Goal: Task Accomplishment & Management: Complete application form

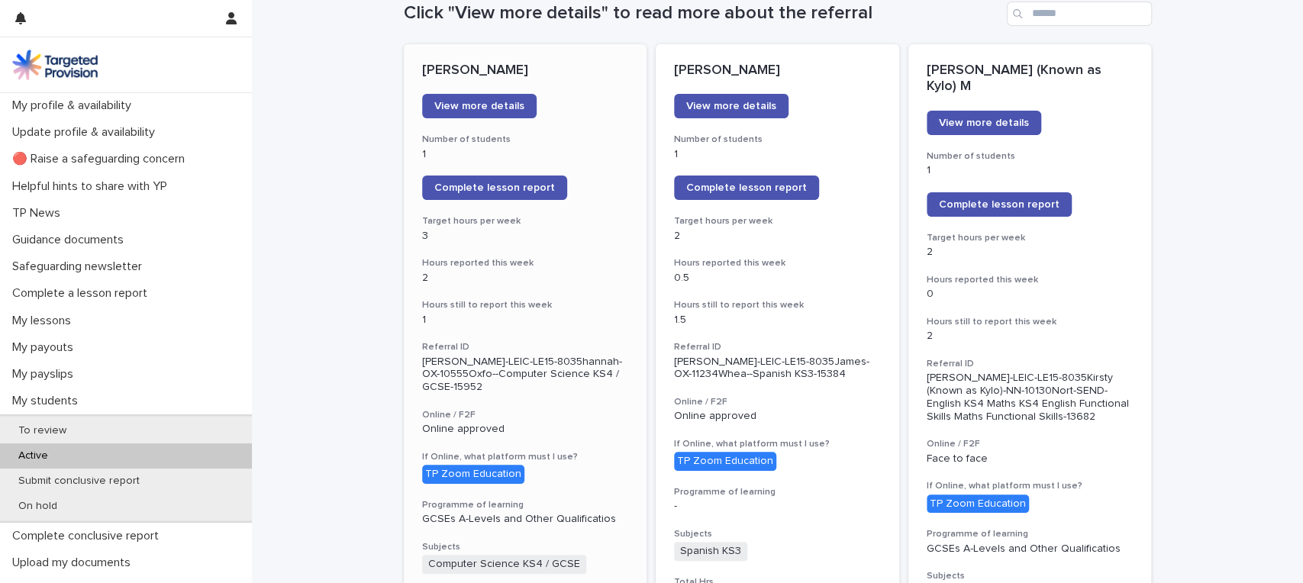
scroll to position [203, 0]
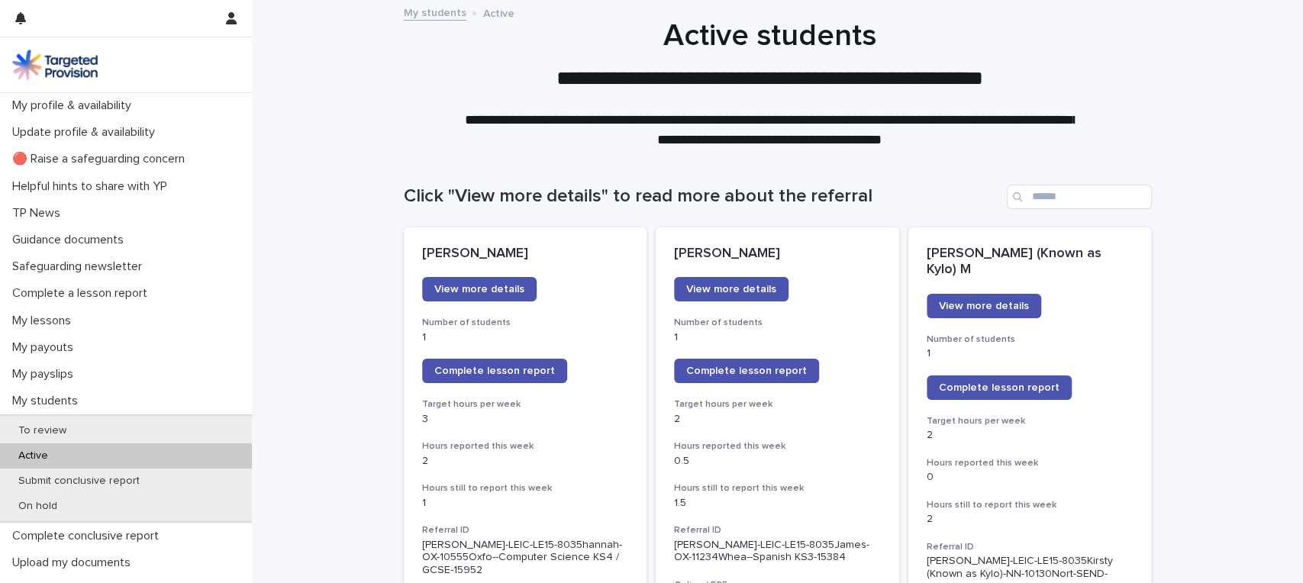
scroll to position [102, 0]
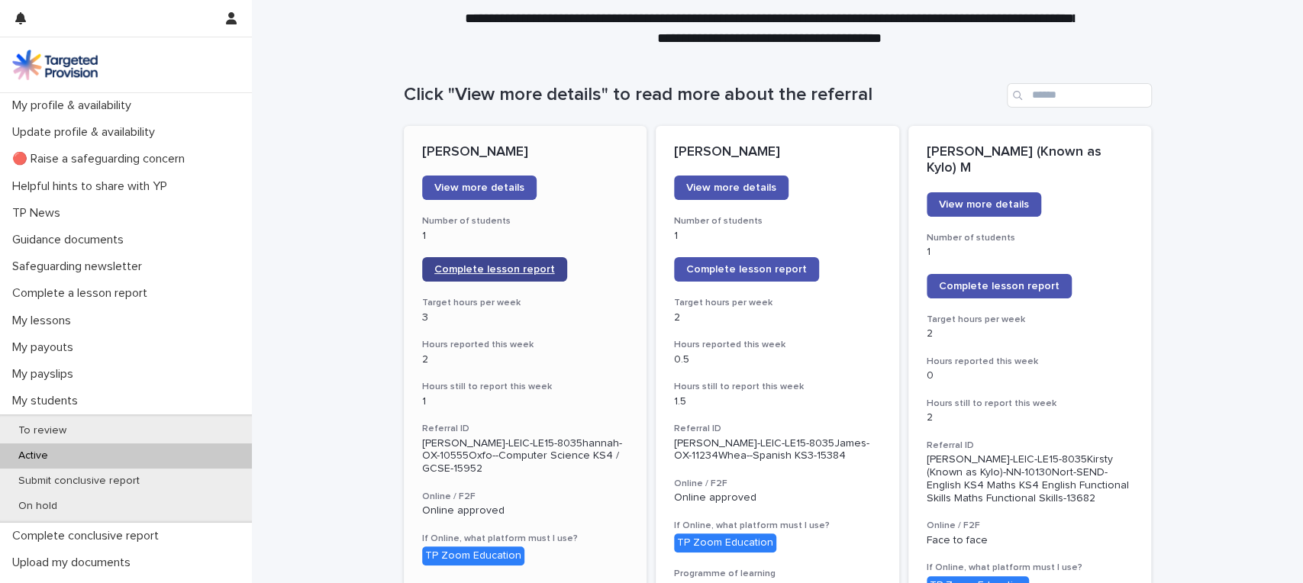
click at [489, 266] on span "Complete lesson report" at bounding box center [494, 269] width 121 height 11
click at [744, 267] on span "Complete lesson report" at bounding box center [746, 269] width 121 height 11
click at [971, 281] on span "Complete lesson report" at bounding box center [999, 286] width 121 height 11
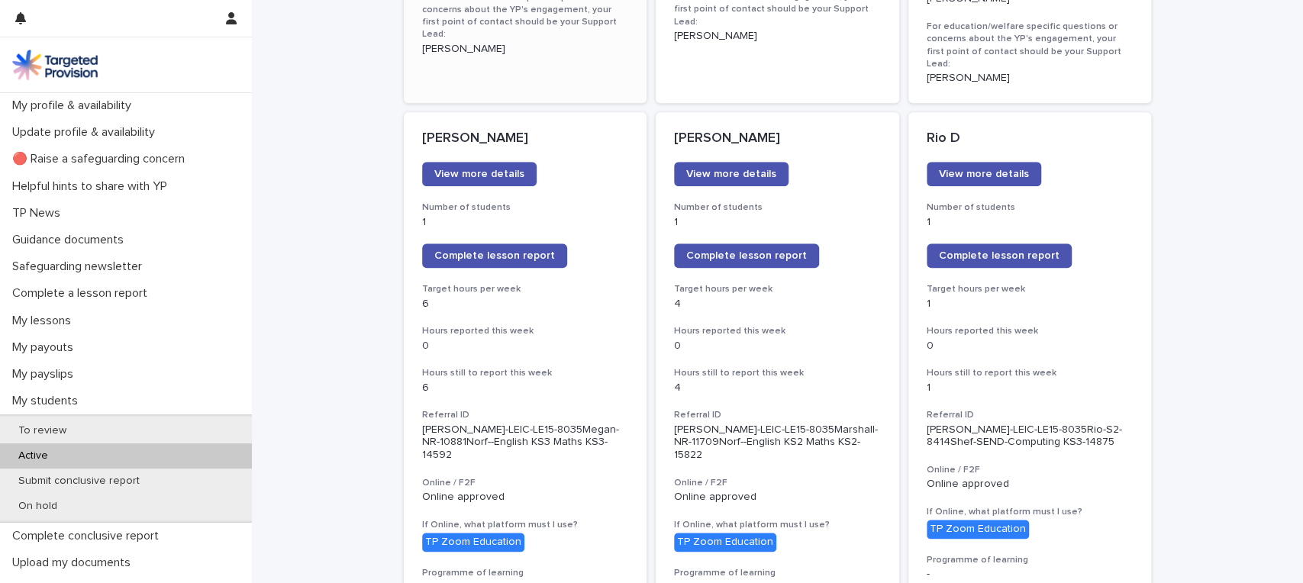
scroll to position [1221, 0]
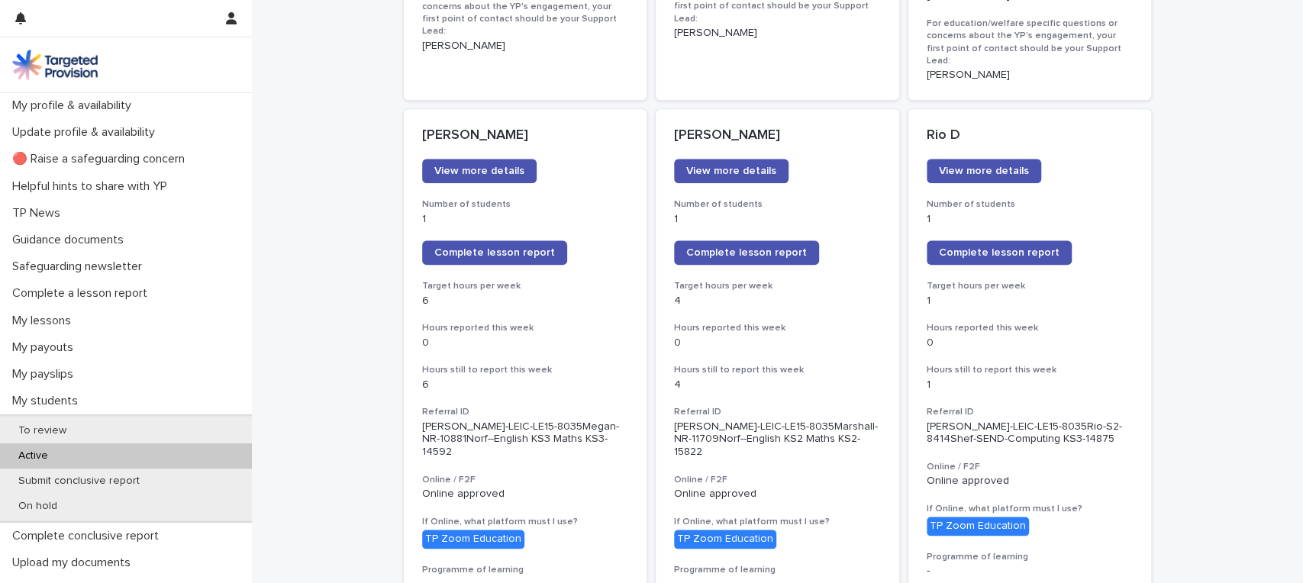
click at [996, 247] on span "Complete lesson report" at bounding box center [999, 252] width 121 height 11
